Goal: Information Seeking & Learning: Learn about a topic

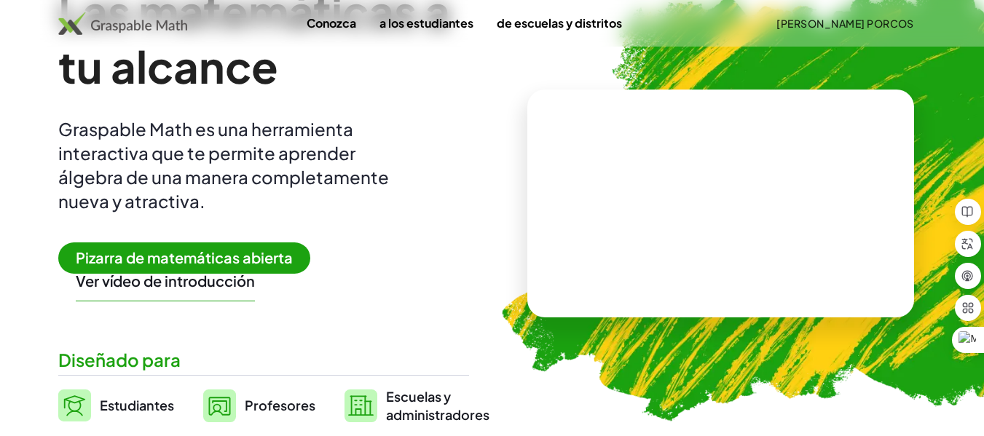
scroll to position [73, 0]
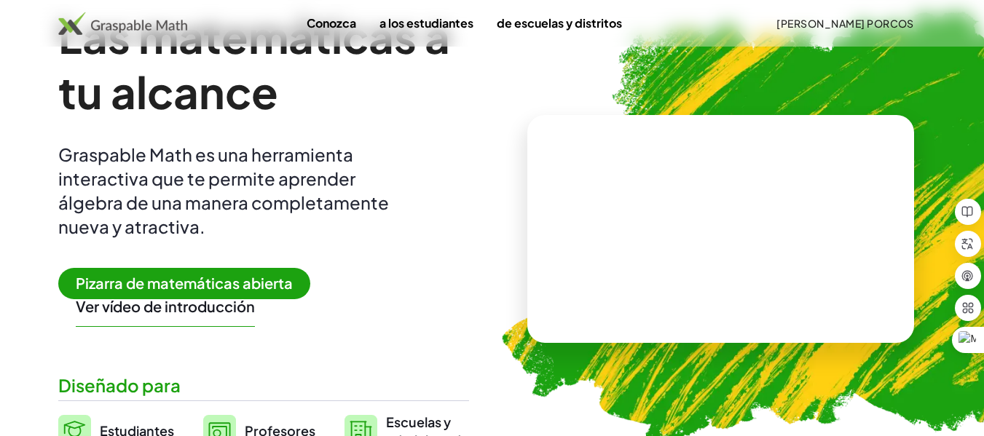
click at [208, 284] on font "Pizarra de matemáticas abierta" at bounding box center [184, 283] width 217 height 18
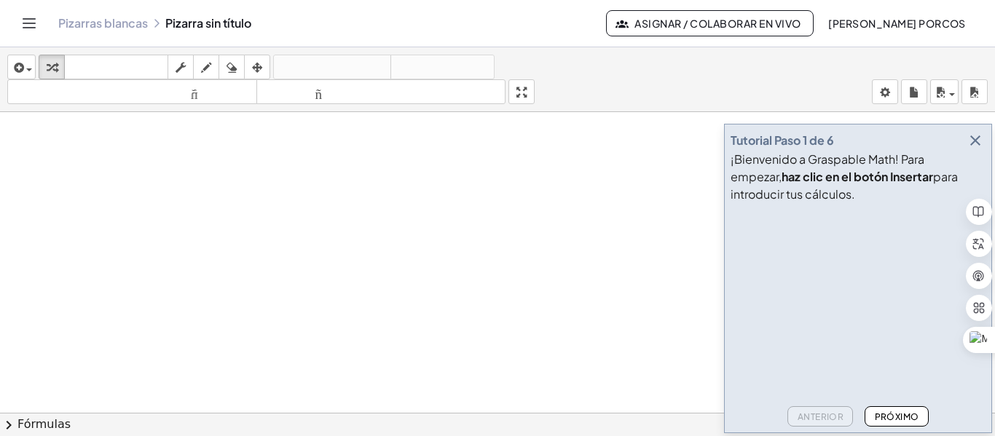
click at [737, 22] on font "Asignar / Colaborar en vivo" at bounding box center [718, 23] width 166 height 13
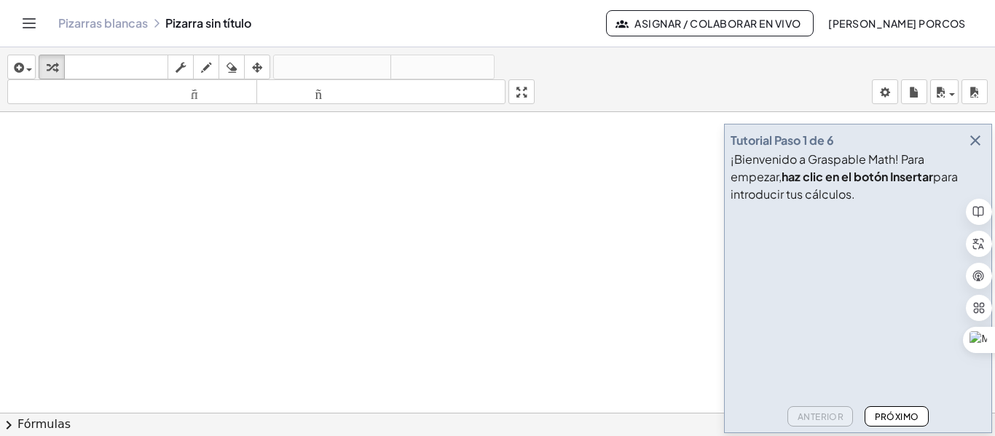
click at [32, 28] on icon "Cambiar navegación" at bounding box center [28, 23] width 17 height 17
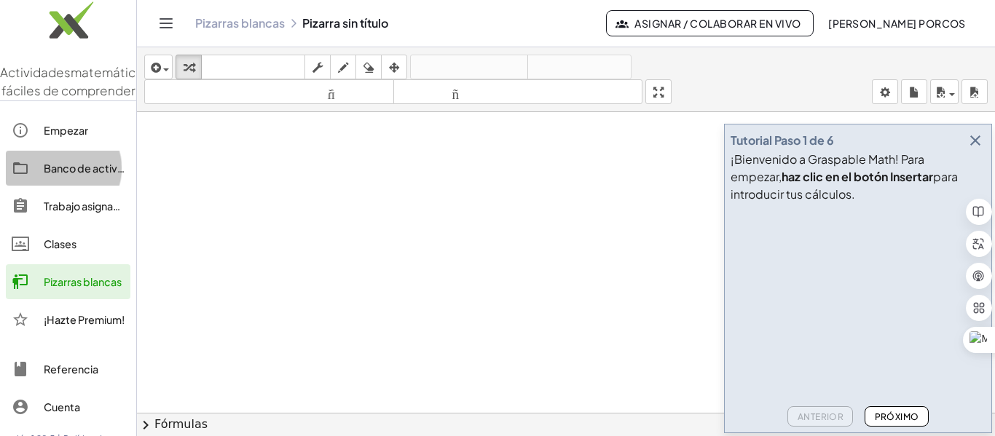
click at [87, 175] on font "Banco de actividades" at bounding box center [98, 168] width 108 height 13
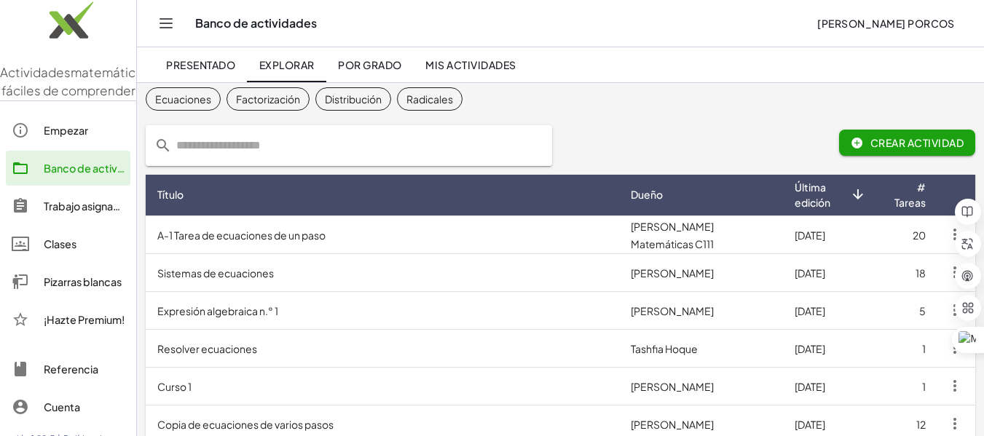
scroll to position [73, 0]
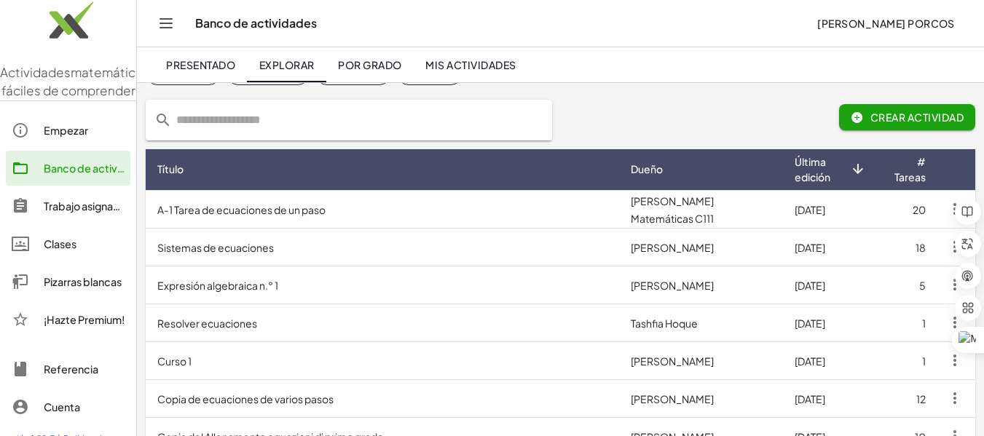
click at [281, 209] on font "A-1 Tarea de ecuaciones de un paso" at bounding box center [241, 209] width 168 height 13
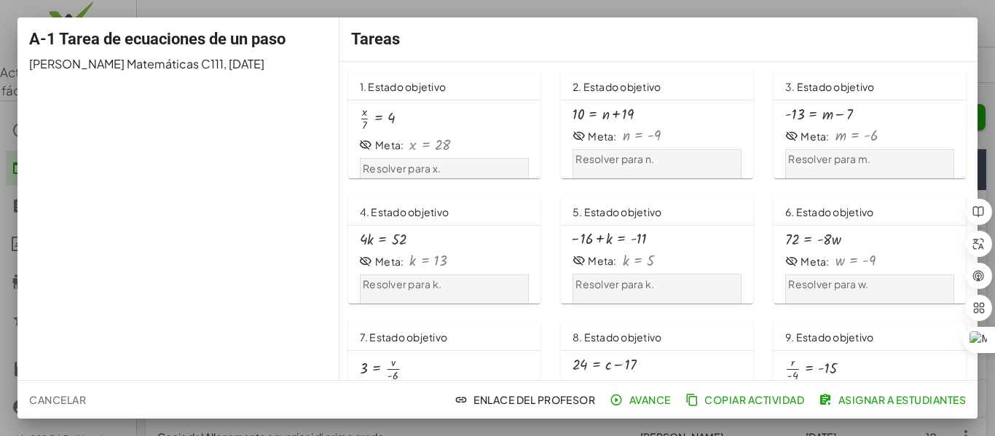
click at [573, 136] on icon at bounding box center [579, 136] width 13 height 13
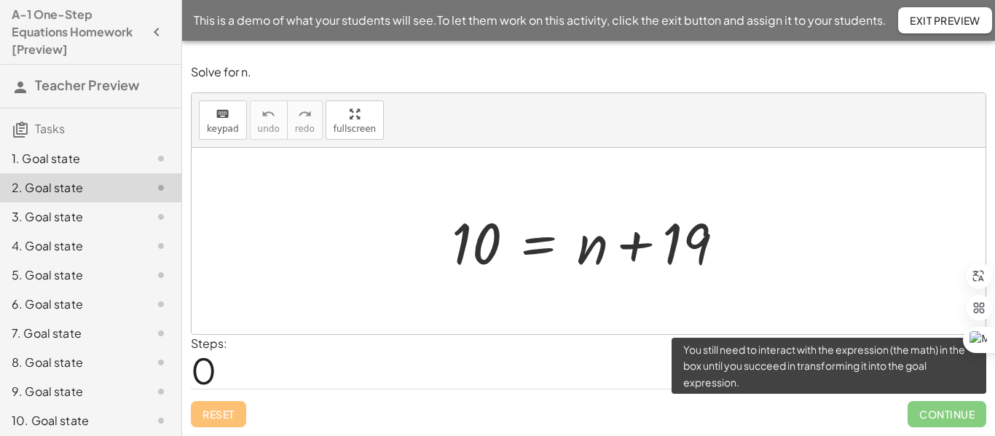
click at [946, 418] on span "Continue" at bounding box center [947, 414] width 79 height 26
